Goal: Task Accomplishment & Management: Use online tool/utility

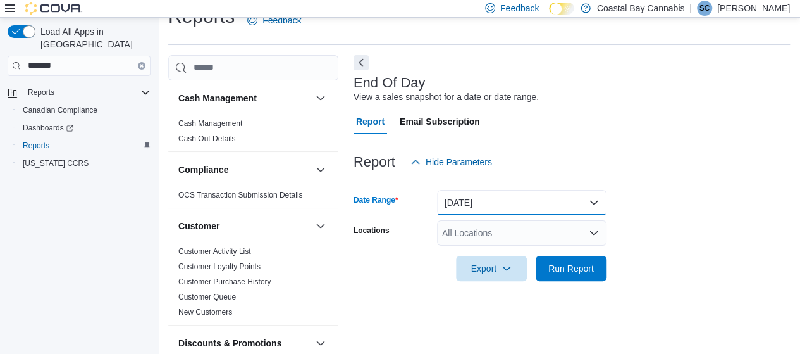
click at [535, 194] on button "[DATE]" at bounding box center [522, 202] width 170 height 25
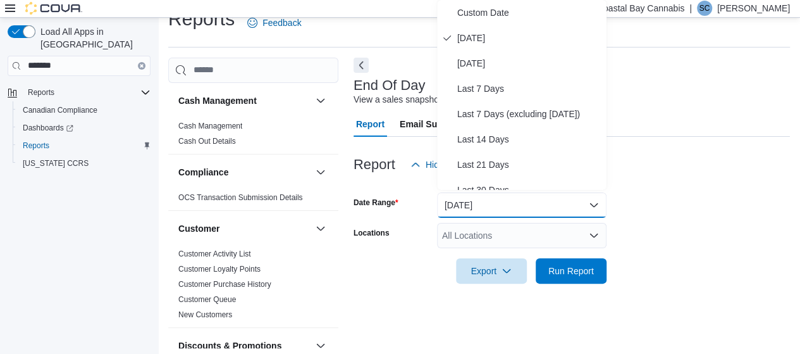
click at [669, 152] on div "Report Hide Parameters" at bounding box center [572, 164] width 437 height 25
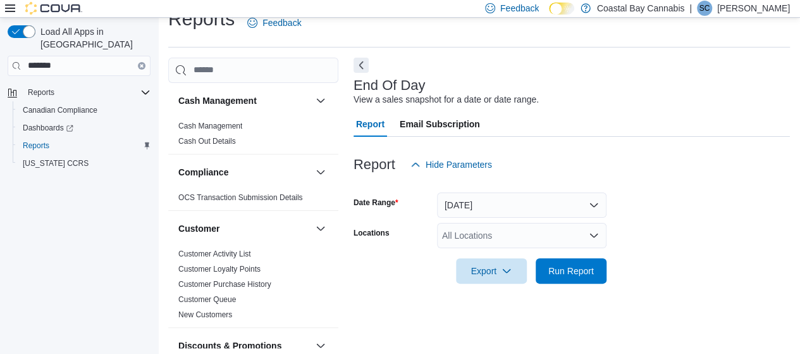
click at [547, 223] on div "All Locations" at bounding box center [522, 235] width 170 height 25
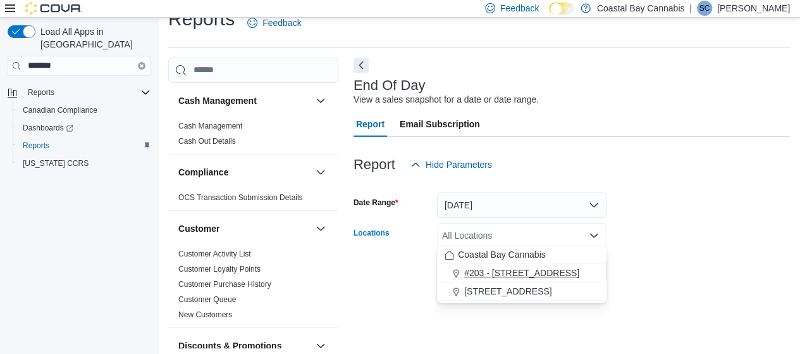
click at [500, 270] on span "#203 - [STREET_ADDRESS]" at bounding box center [521, 272] width 115 height 13
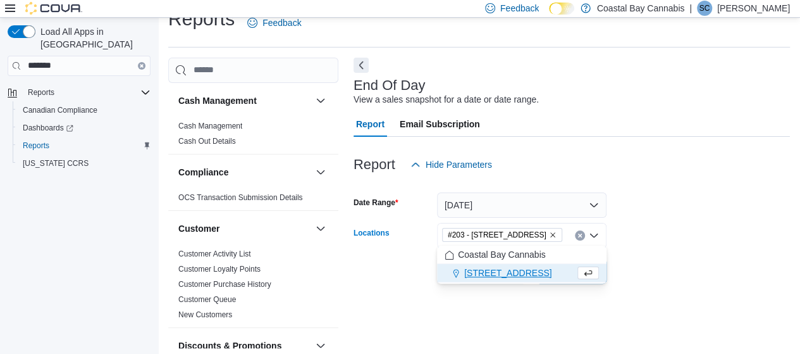
click at [731, 234] on form "Date Range [DATE] Locations #[STREET_ADDRESS] Selected. #203 - 442 Marine Dr.. …" at bounding box center [572, 230] width 437 height 106
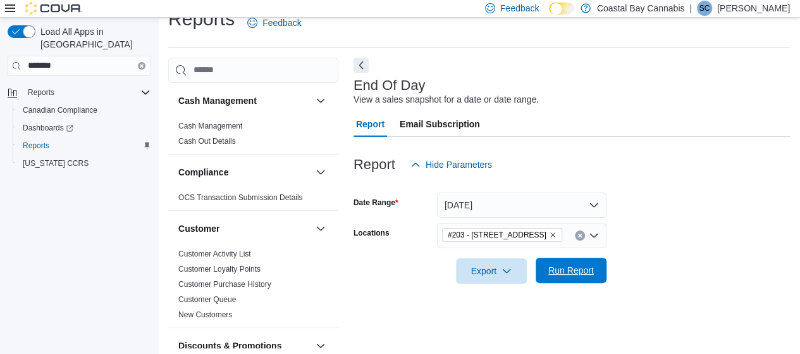
click at [566, 258] on div "Export Run Report" at bounding box center [480, 270] width 253 height 25
drag, startPoint x: 730, startPoint y: 255, endPoint x: 735, endPoint y: 178, distance: 76.7
click at [735, 178] on form "Date Range [DATE] Locations #[STREET_ADDRESS] Export Run Report" at bounding box center [572, 230] width 437 height 106
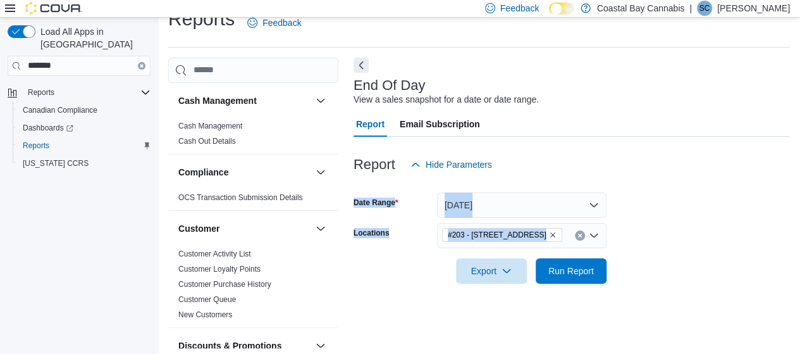
scroll to position [24, 0]
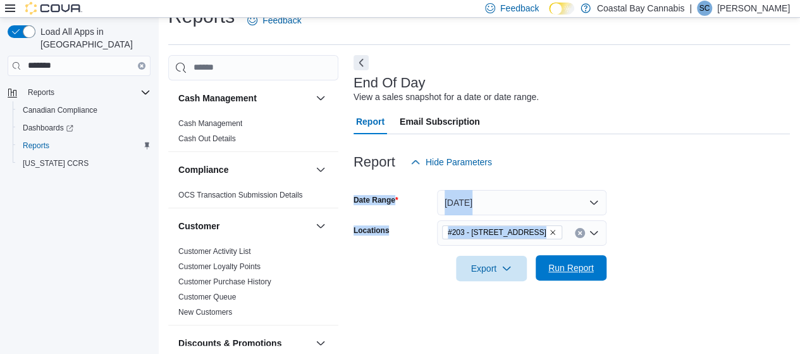
click at [572, 261] on span "Run Report" at bounding box center [572, 267] width 46 height 13
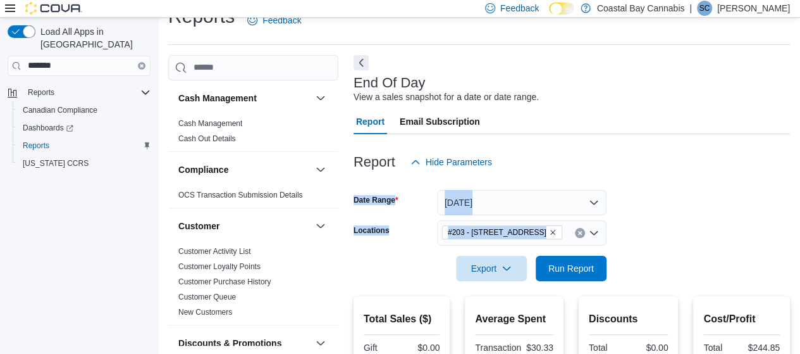
scroll to position [334, 0]
